Goal: Task Accomplishment & Management: Use online tool/utility

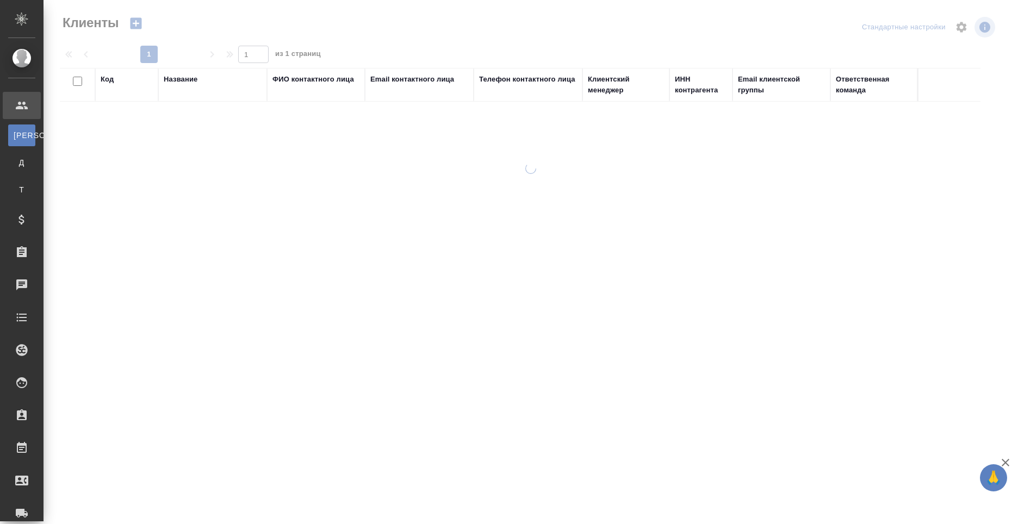
select select "RU"
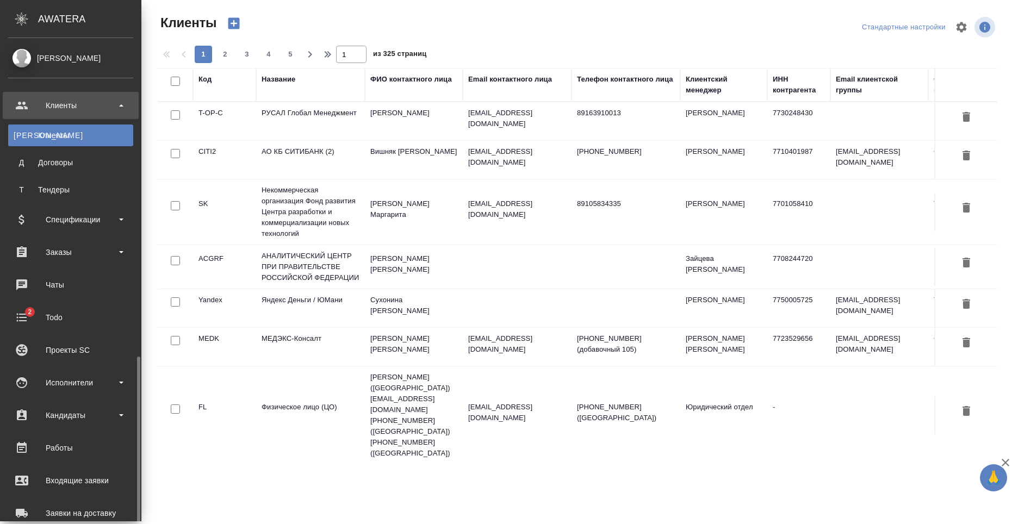
scroll to position [185, 0]
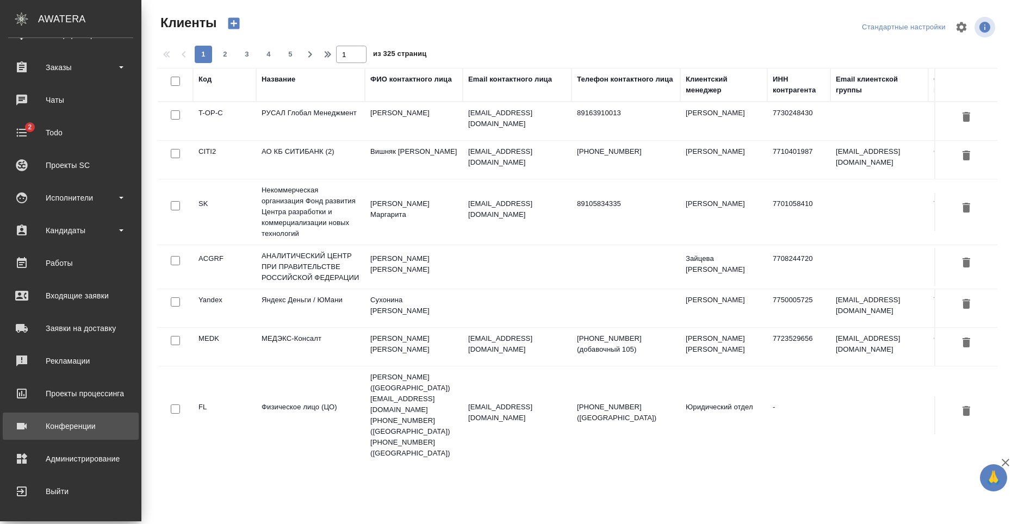
click at [99, 432] on div "Конференции" at bounding box center [70, 426] width 125 height 16
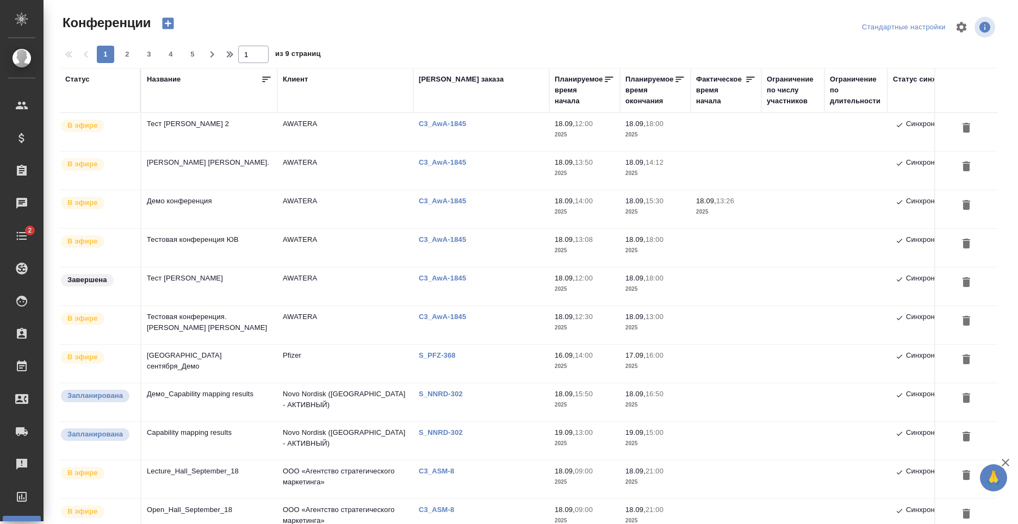
type input "[PERSON_NAME]"
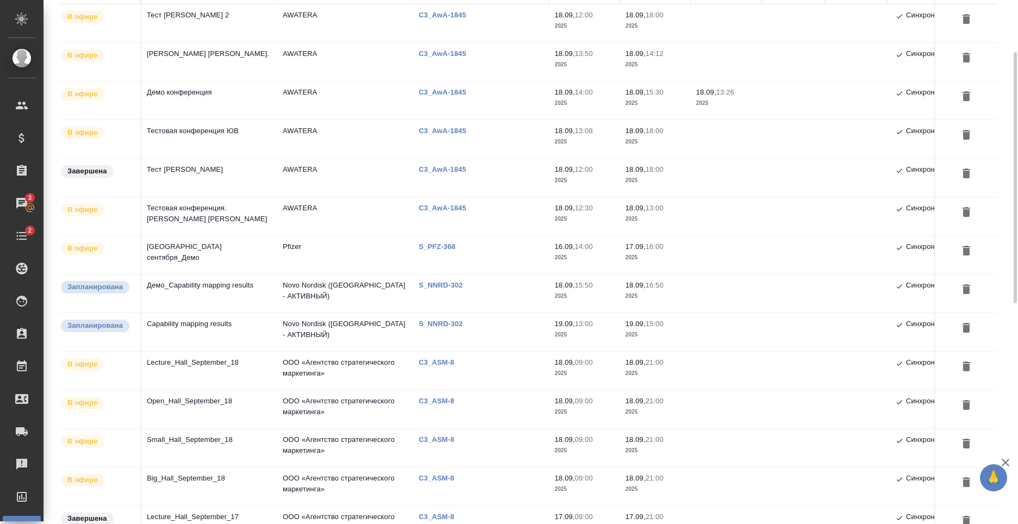
click at [218, 481] on td "Big_Hall_September_18" at bounding box center [209, 487] width 136 height 38
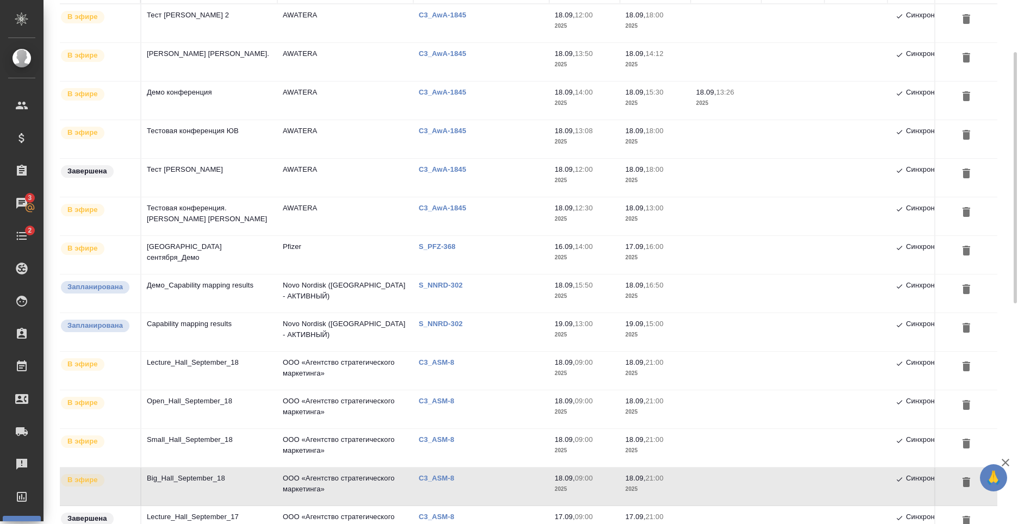
click at [224, 479] on td "Big_Hall_September_18" at bounding box center [209, 487] width 136 height 38
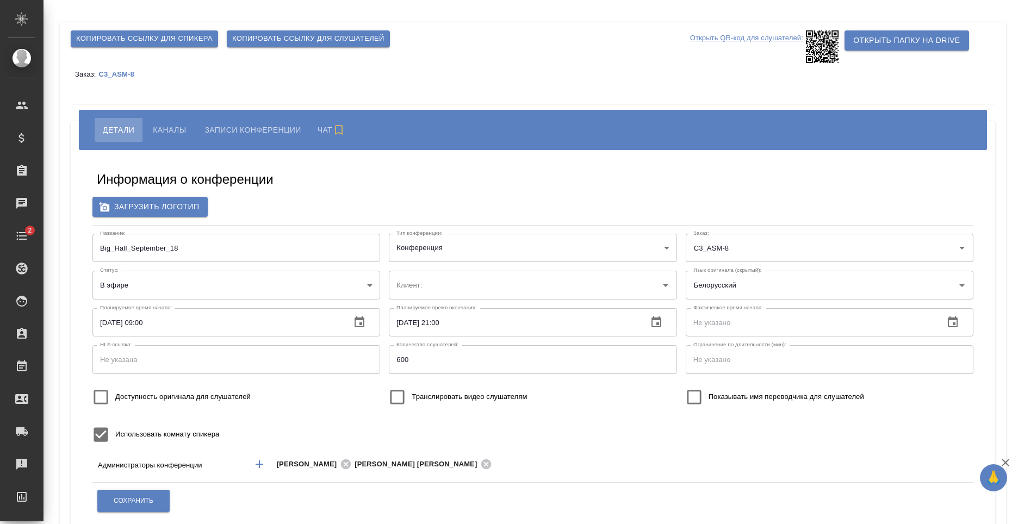
click at [273, 45] on span "Копировать ссылку для слушателей" at bounding box center [308, 39] width 152 height 13
type input "ООО «Агентство стратегического маркетинга»"
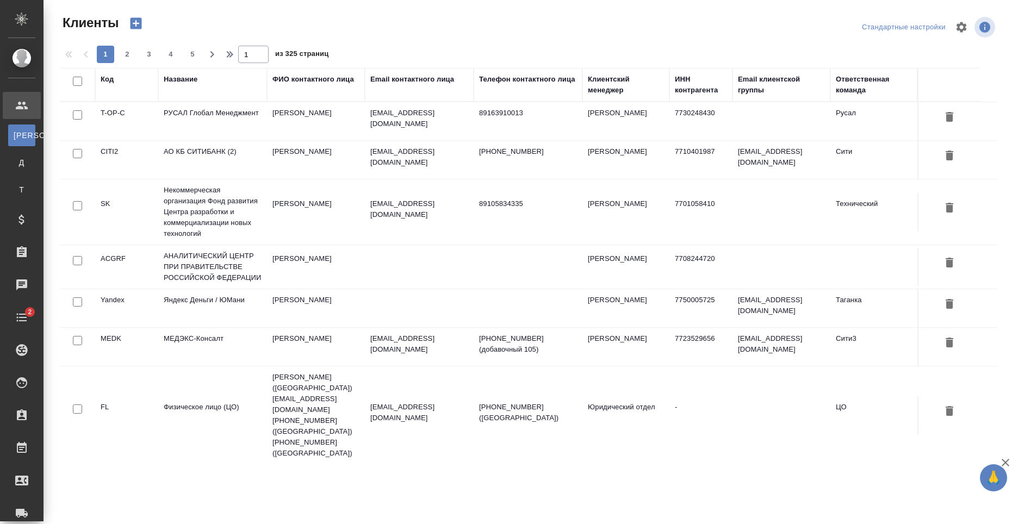
select select "RU"
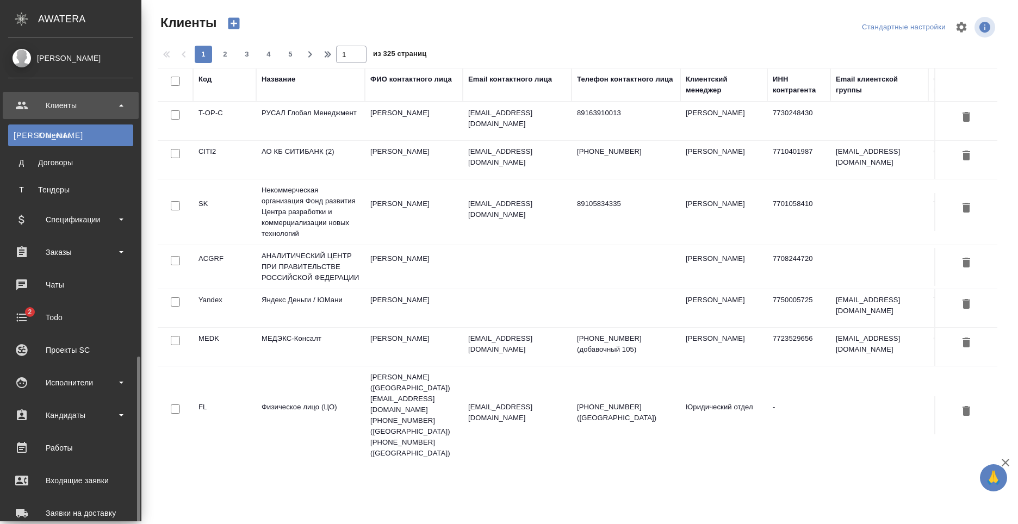
scroll to position [185, 0]
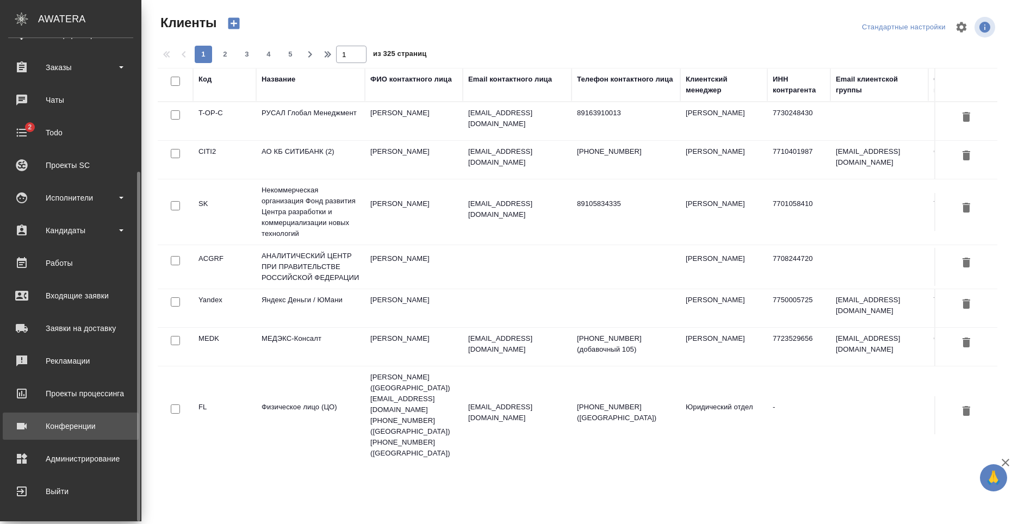
click at [82, 430] on div "Конференции" at bounding box center [70, 426] width 125 height 16
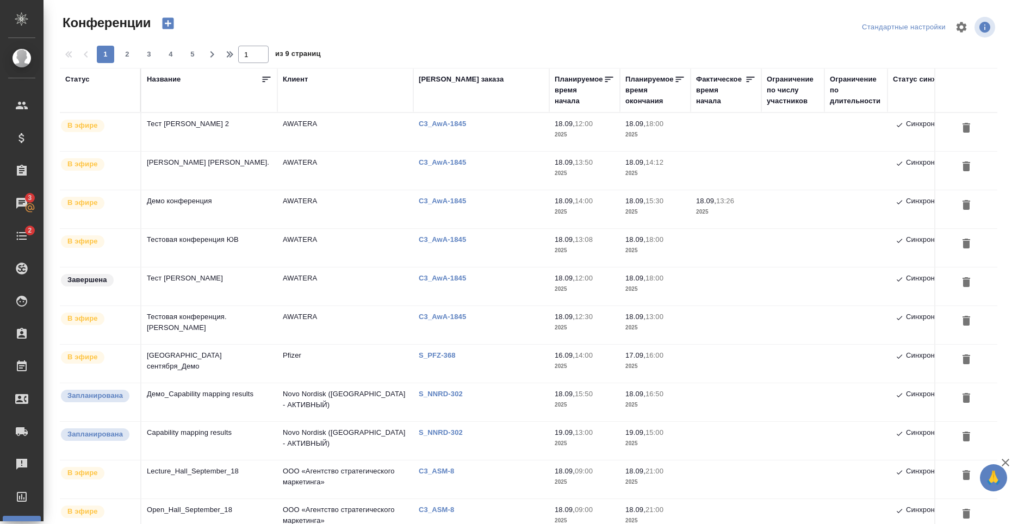
click at [216, 332] on td "Тестовая конференция. [PERSON_NAME] [PERSON_NAME]" at bounding box center [209, 325] width 136 height 38
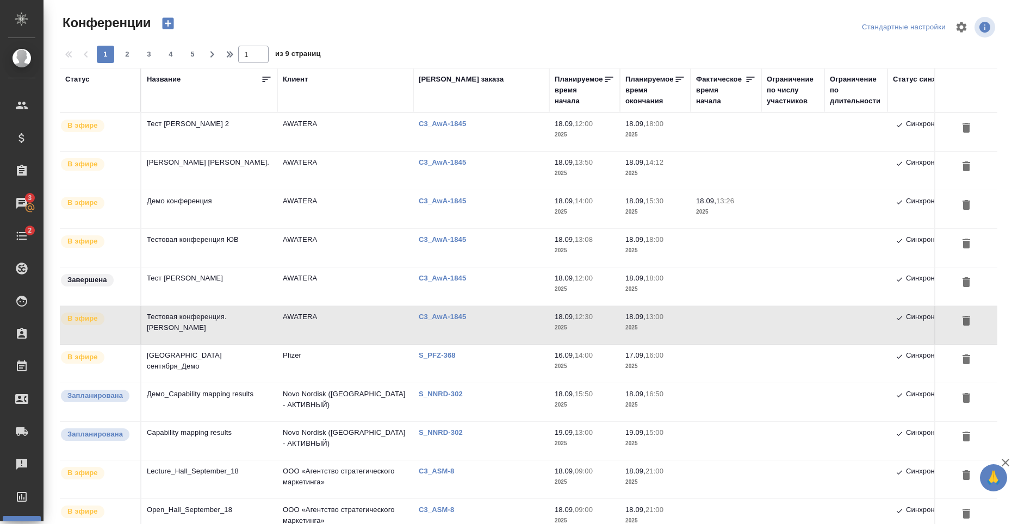
click at [214, 286] on td "Тест [PERSON_NAME]" at bounding box center [209, 287] width 136 height 38
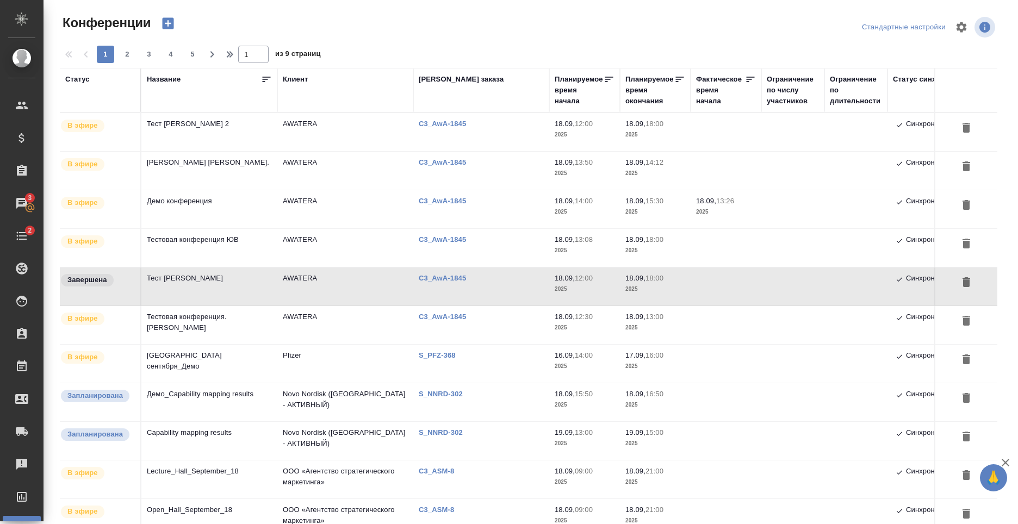
click at [220, 282] on td "Тест [PERSON_NAME]" at bounding box center [209, 287] width 136 height 38
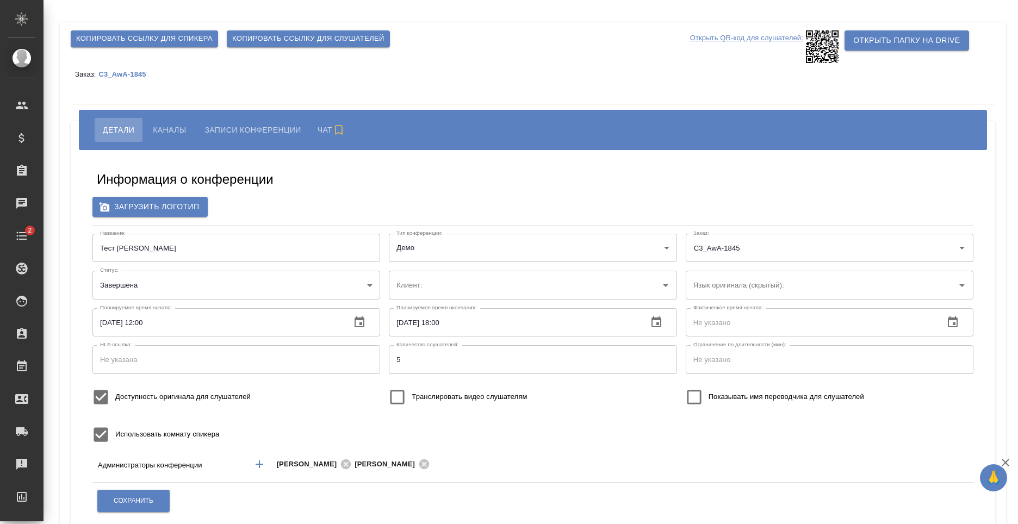
type input "AWATERA"
click at [179, 128] on span "Каналы" at bounding box center [169, 129] width 33 height 13
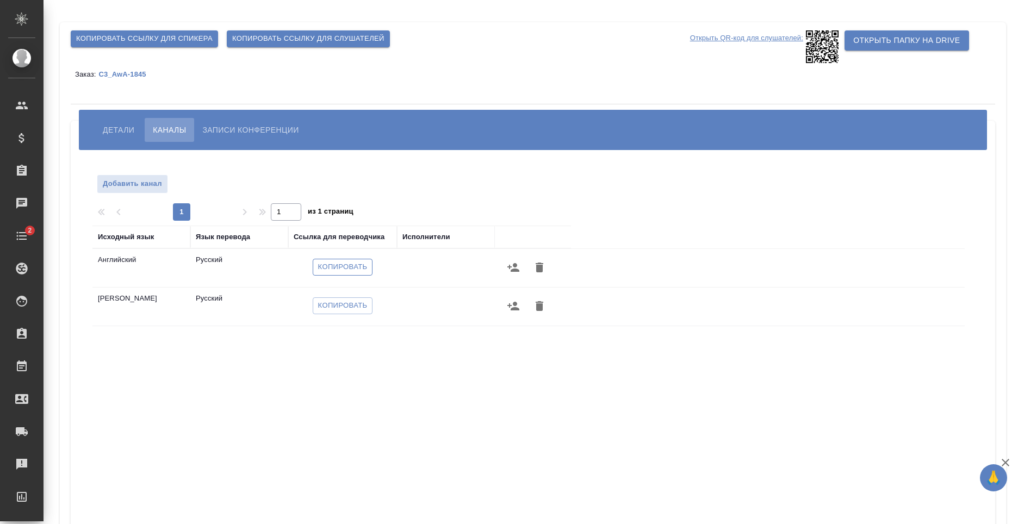
click at [339, 265] on span "Копировать" at bounding box center [342, 267] width 49 height 13
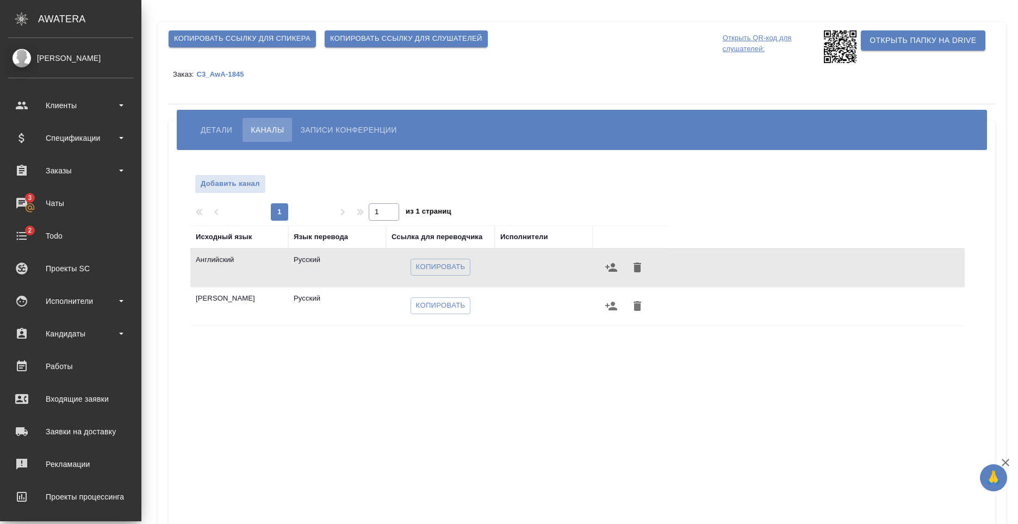
scroll to position [103, 0]
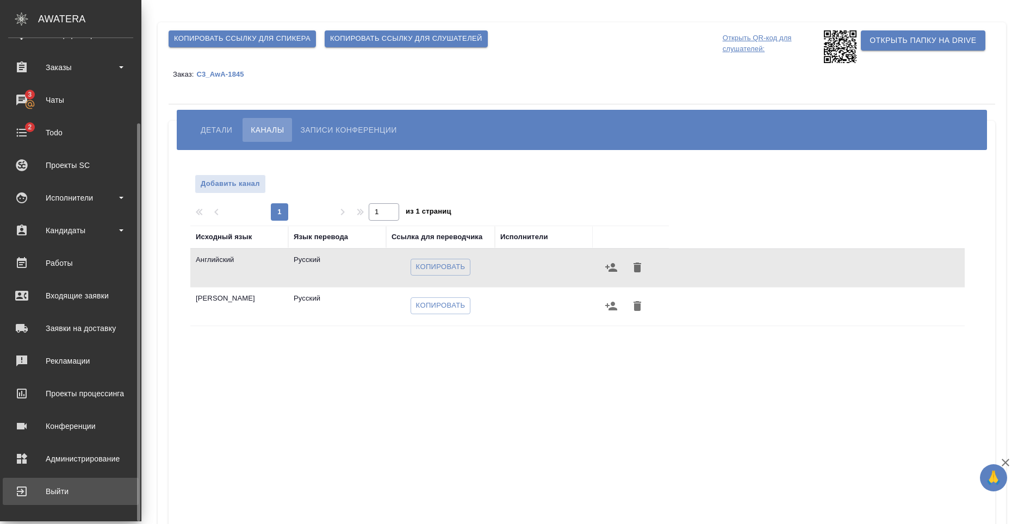
click at [66, 488] on div "Выйти" at bounding box center [70, 492] width 125 height 16
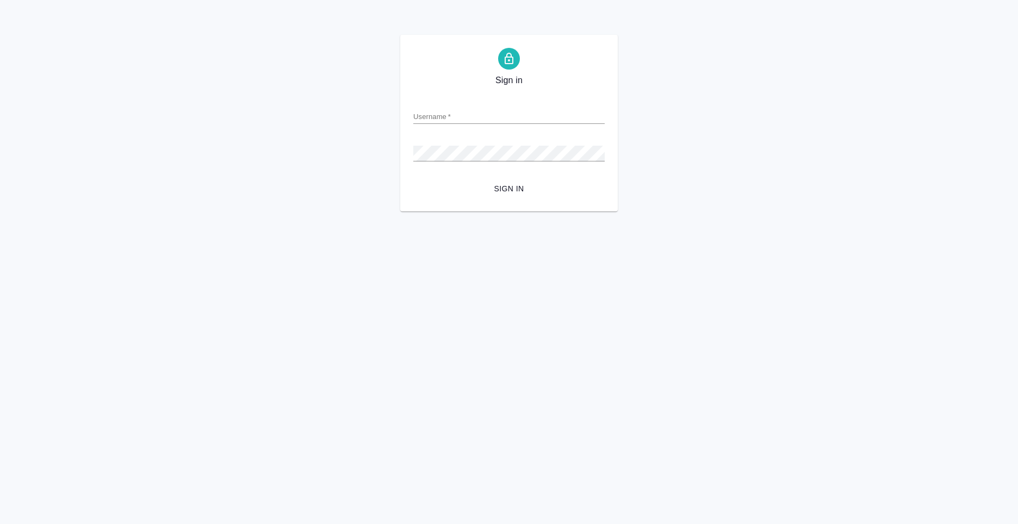
click at [496, 101] on div "Username   *" at bounding box center [508, 112] width 191 height 24
click at [494, 113] on input "Username   *" at bounding box center [508, 116] width 191 height 15
type input "к"
type input "R"
type input "[EMAIL_ADDRESS][DOMAIN_NAME]"
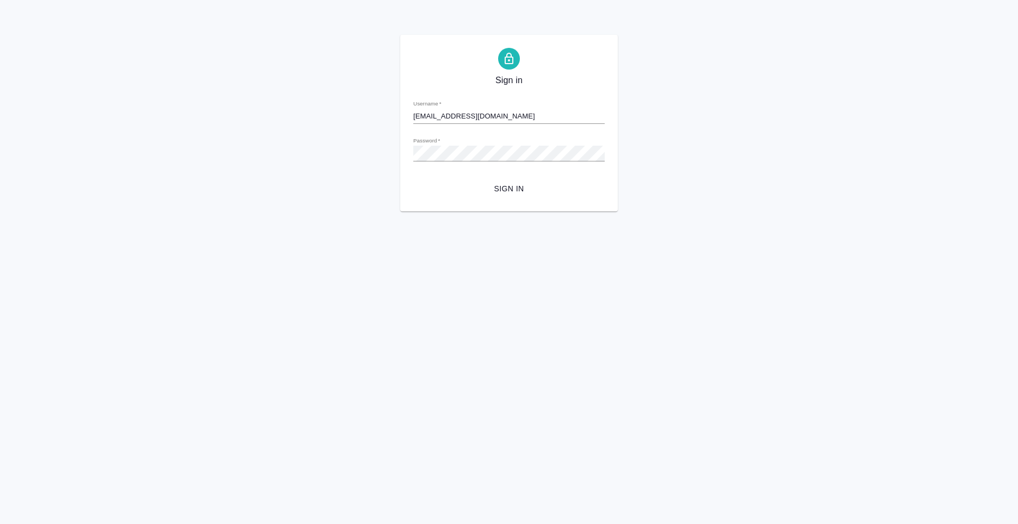
drag, startPoint x: 500, startPoint y: 177, endPoint x: 502, endPoint y: 187, distance: 9.9
click at [501, 185] on form "Username   * [EMAIL_ADDRESS][DOMAIN_NAME] Password   * urlPath   * / Sign in" at bounding box center [508, 144] width 191 height 107
click at [503, 189] on span "Sign in" at bounding box center [509, 189] width 174 height 14
